Goal: Find contact information: Find contact information

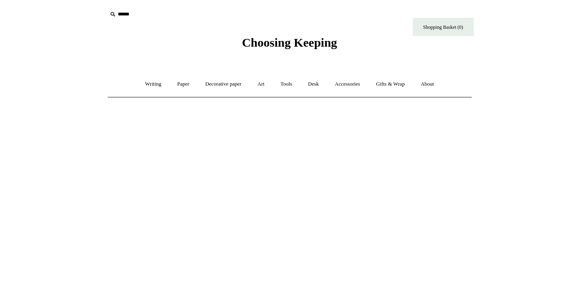
click at [259, 41] on span "Choosing Keeping" at bounding box center [289, 42] width 95 height 13
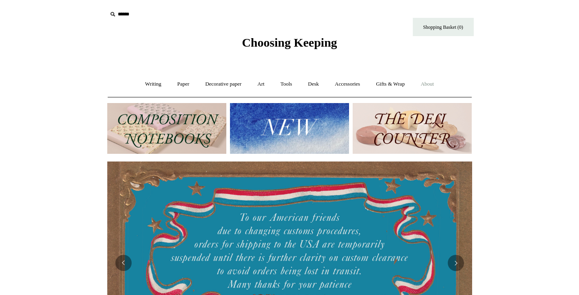
click at [441, 87] on link "About +" at bounding box center [427, 85] width 28 height 22
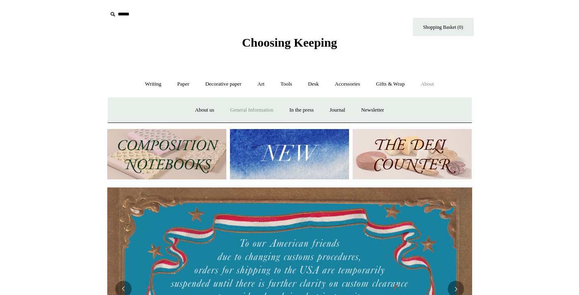
click at [250, 106] on link "General Information" at bounding box center [252, 111] width 58 height 22
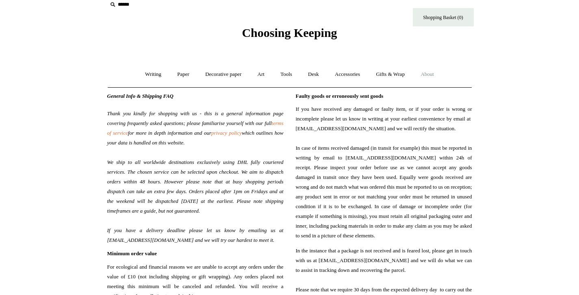
scroll to position [8, 0]
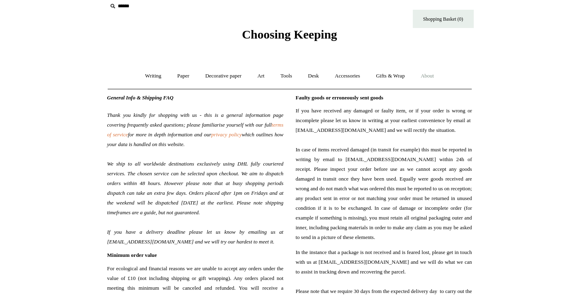
click at [428, 78] on link "About +" at bounding box center [427, 76] width 28 height 22
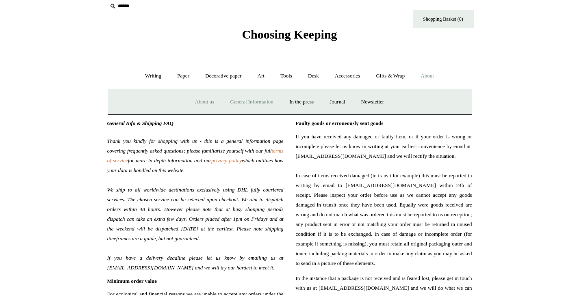
click at [198, 105] on link "About us" at bounding box center [205, 102] width 34 height 22
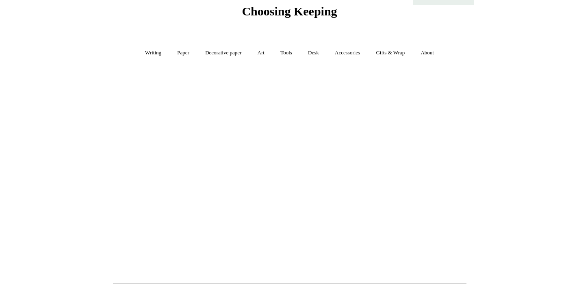
scroll to position [11, 0]
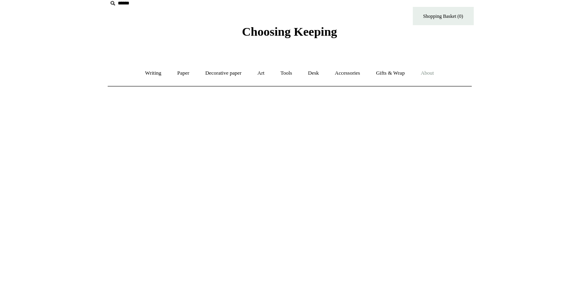
click at [432, 75] on link "About +" at bounding box center [427, 74] width 28 height 22
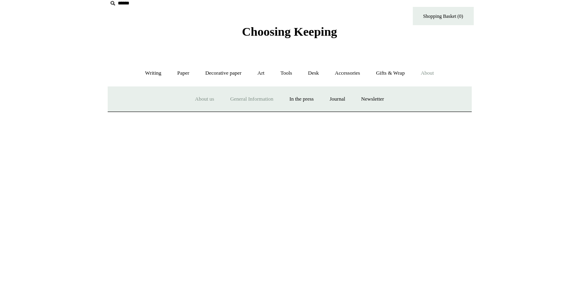
click at [267, 100] on link "General Information" at bounding box center [252, 100] width 58 height 22
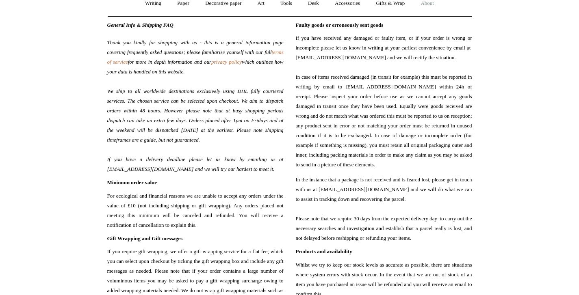
scroll to position [81, 0]
drag, startPoint x: 106, startPoint y: 170, endPoint x: 179, endPoint y: 172, distance: 72.4
copy span "[EMAIL_ADDRESS][DOMAIN_NAME]"
